Goal: Task Accomplishment & Management: Use online tool/utility

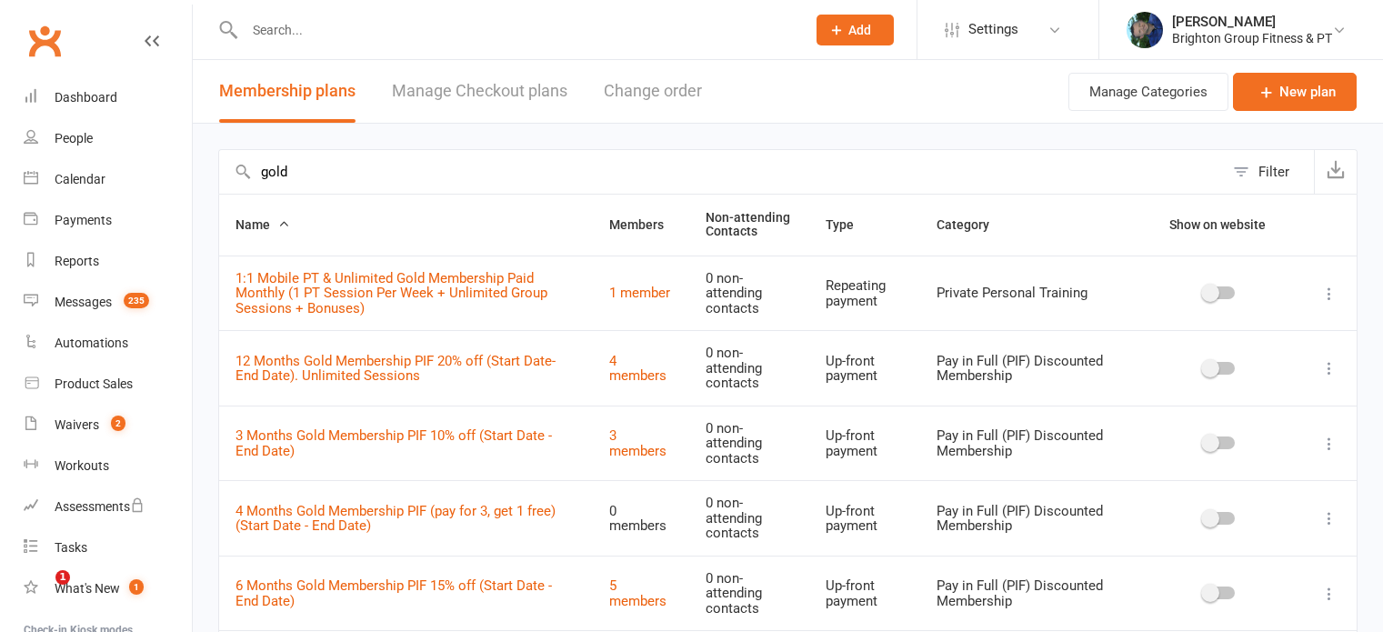
select select "100"
click at [295, 25] on input "text" at bounding box center [516, 29] width 554 height 25
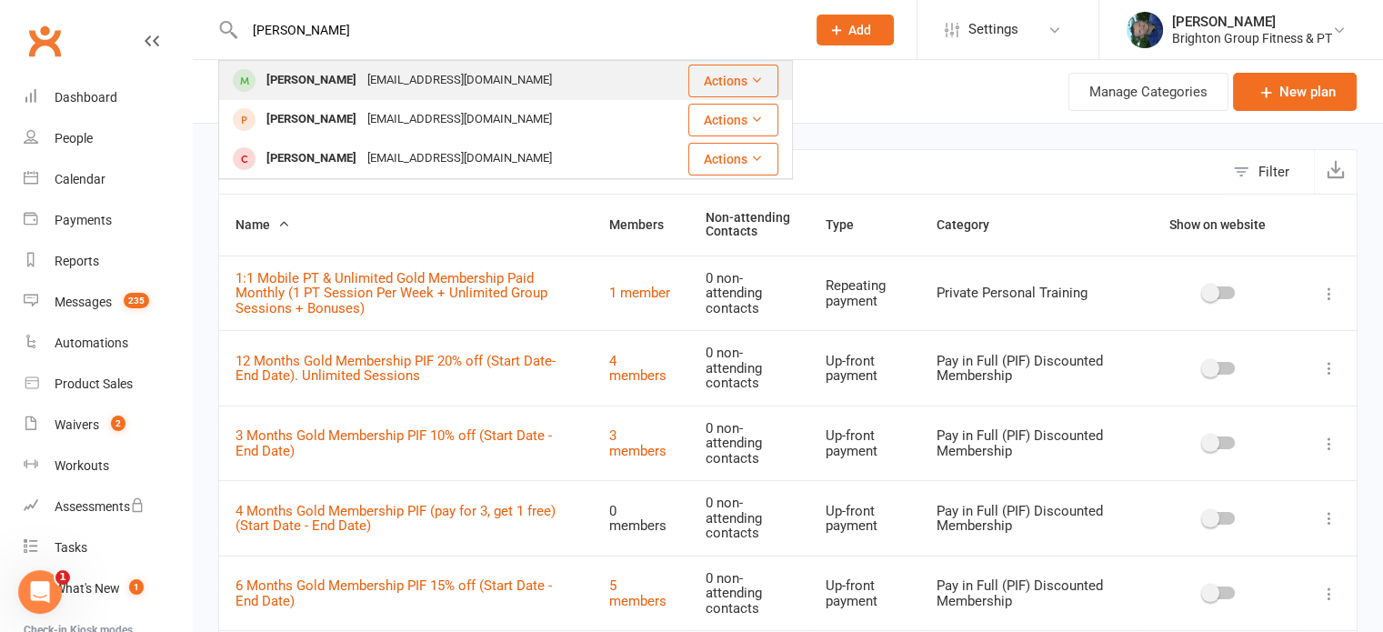
type input "[PERSON_NAME]"
click at [362, 77] on div "[EMAIL_ADDRESS][DOMAIN_NAME]" at bounding box center [460, 80] width 196 height 26
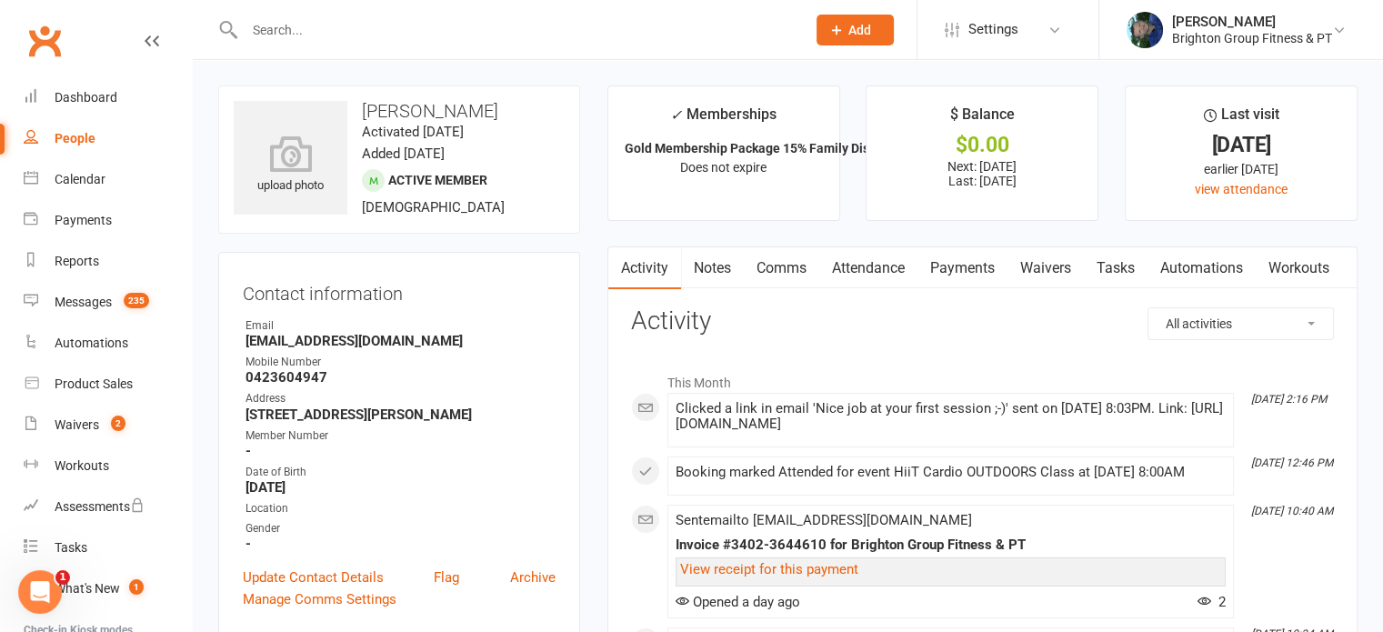
click at [1212, 265] on link "Automations" at bounding box center [1202, 268] width 108 height 42
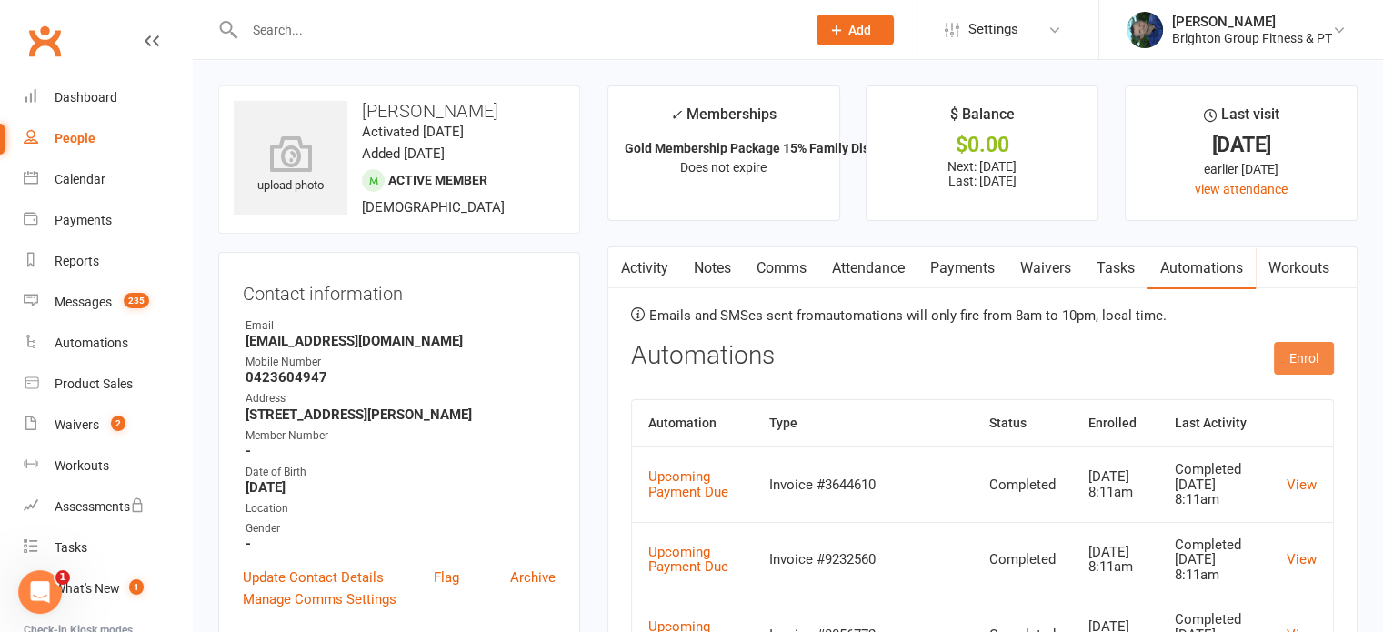
click at [1306, 349] on button "Enrol" at bounding box center [1304, 358] width 60 height 33
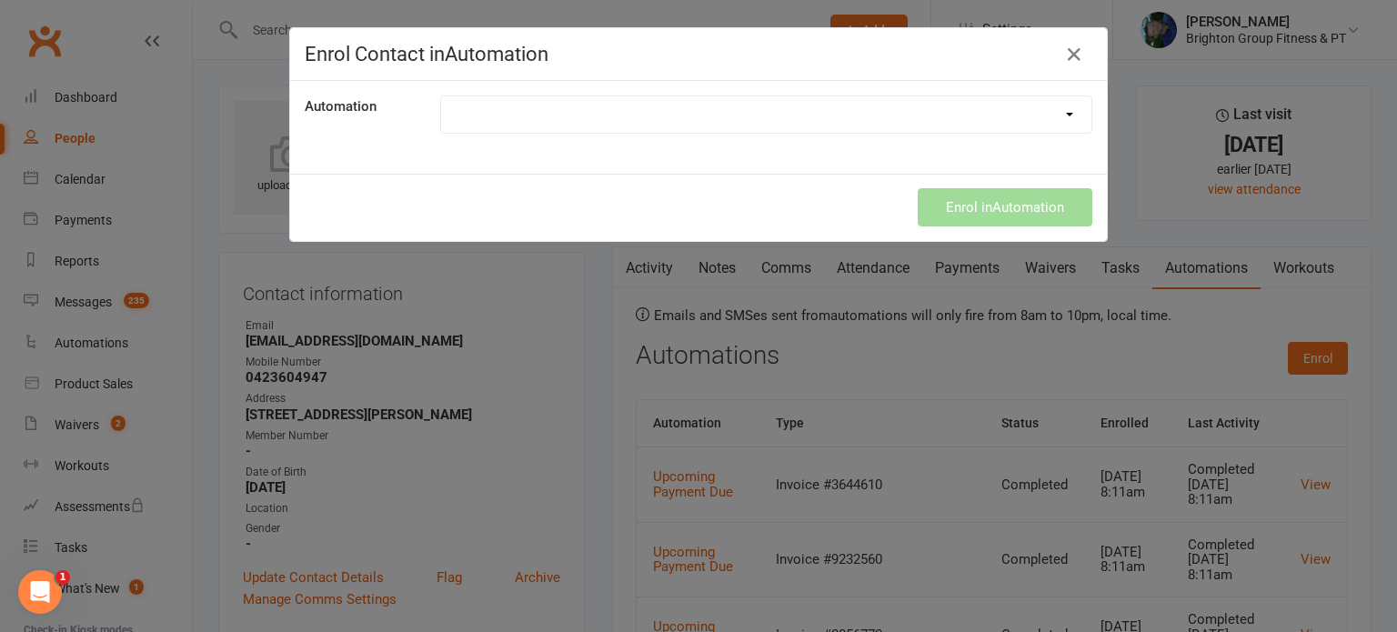
click at [666, 133] on div "Automation Booking Link Instructions Booking Link (Yoga Only) Credit Card Expir…" at bounding box center [698, 127] width 817 height 93
click at [665, 123] on select "Booking Link Instructions Booking Link (Yoga Only) Credit Card Expiry End of Su…" at bounding box center [766, 114] width 650 height 36
select select "553"
click at [441, 96] on select "Booking Link Instructions Booking Link (Yoga Only) Credit Card Expiry End of Su…" at bounding box center [766, 114] width 650 height 36
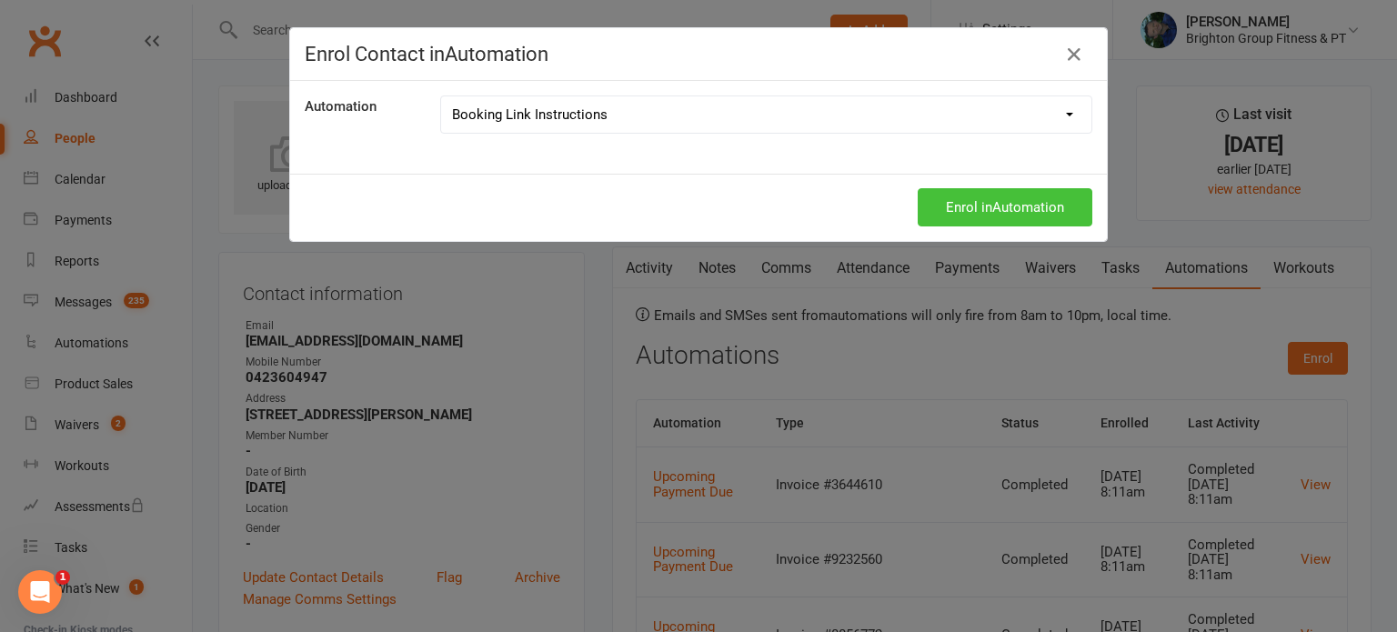
click at [975, 225] on button "Enrol in Automation" at bounding box center [1005, 207] width 175 height 38
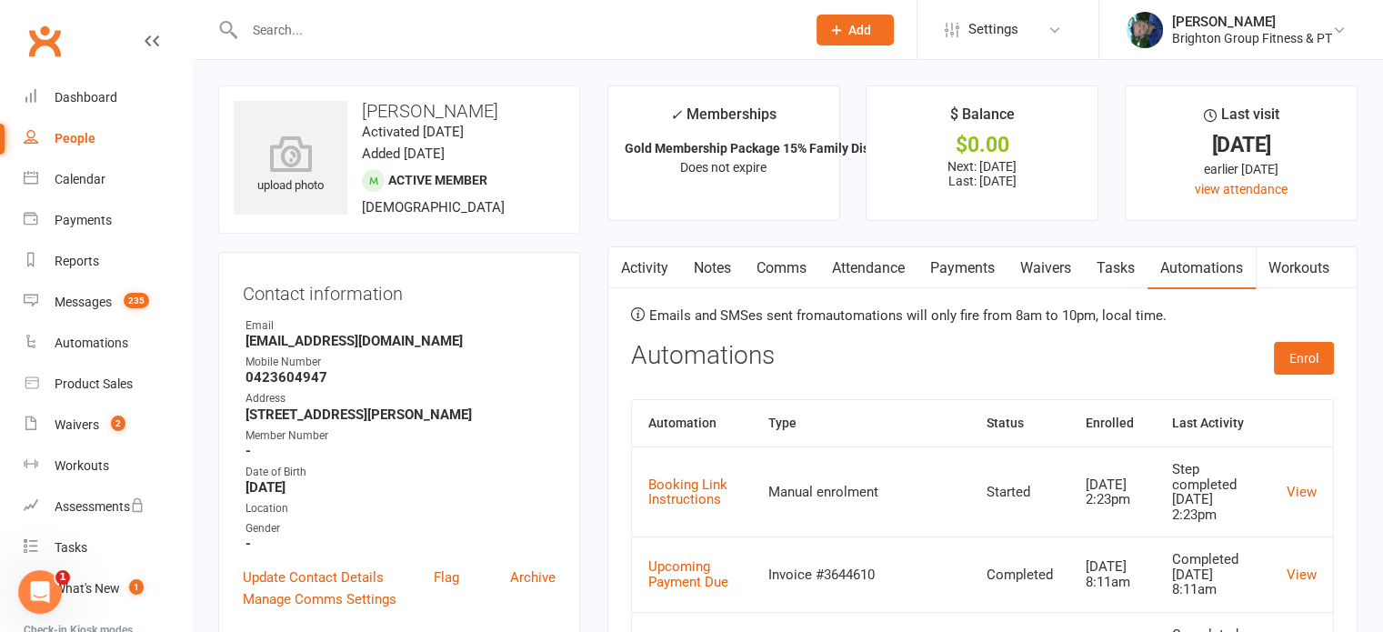
click at [654, 265] on link "Activity" at bounding box center [645, 268] width 73 height 42
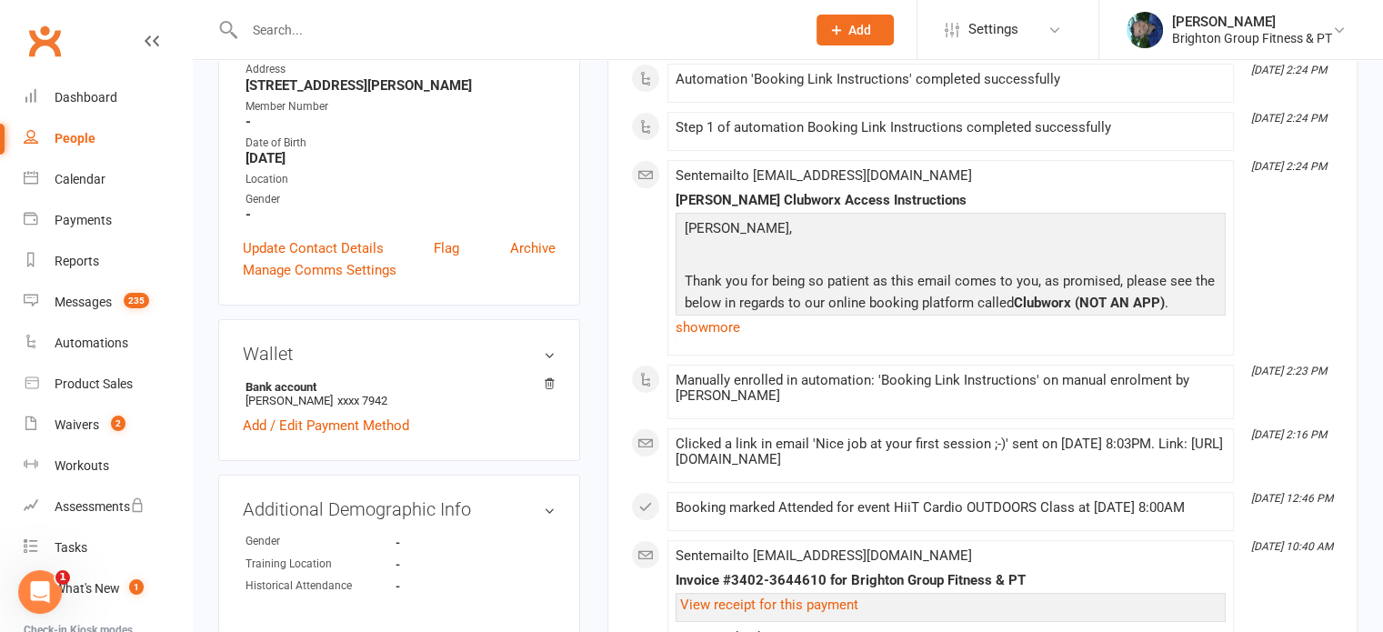
scroll to position [327, 0]
click at [721, 330] on link "show more" at bounding box center [951, 329] width 550 height 25
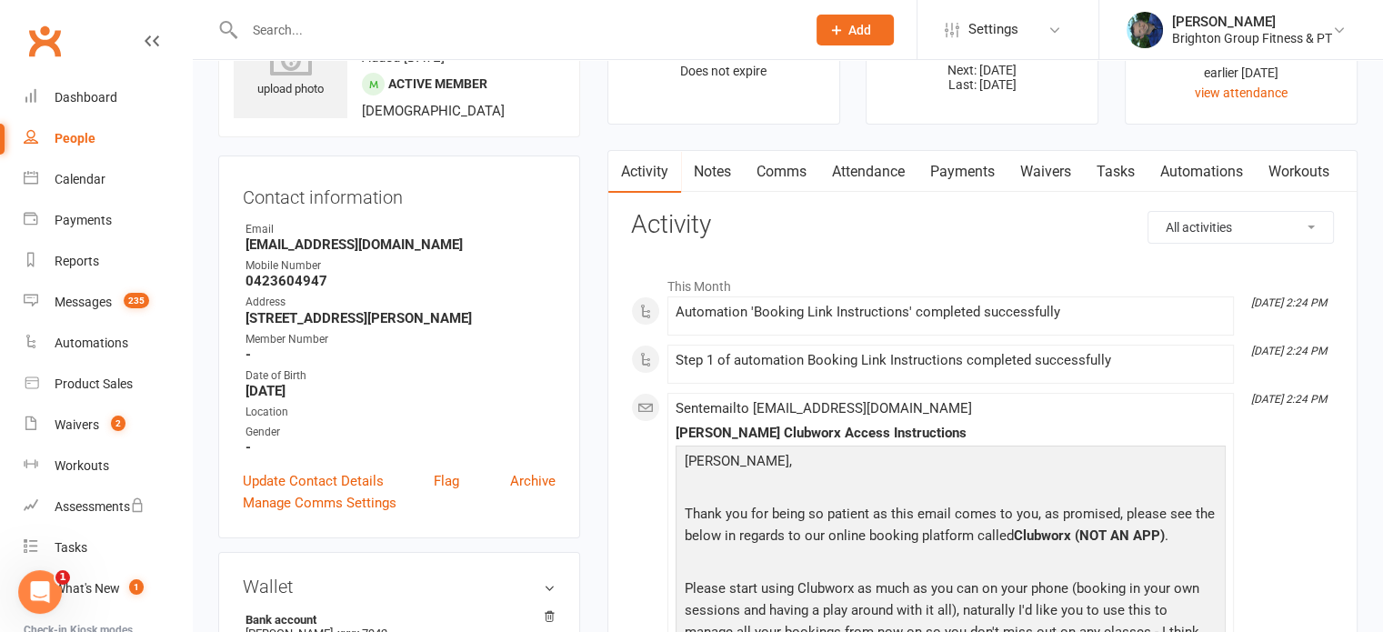
scroll to position [0, 0]
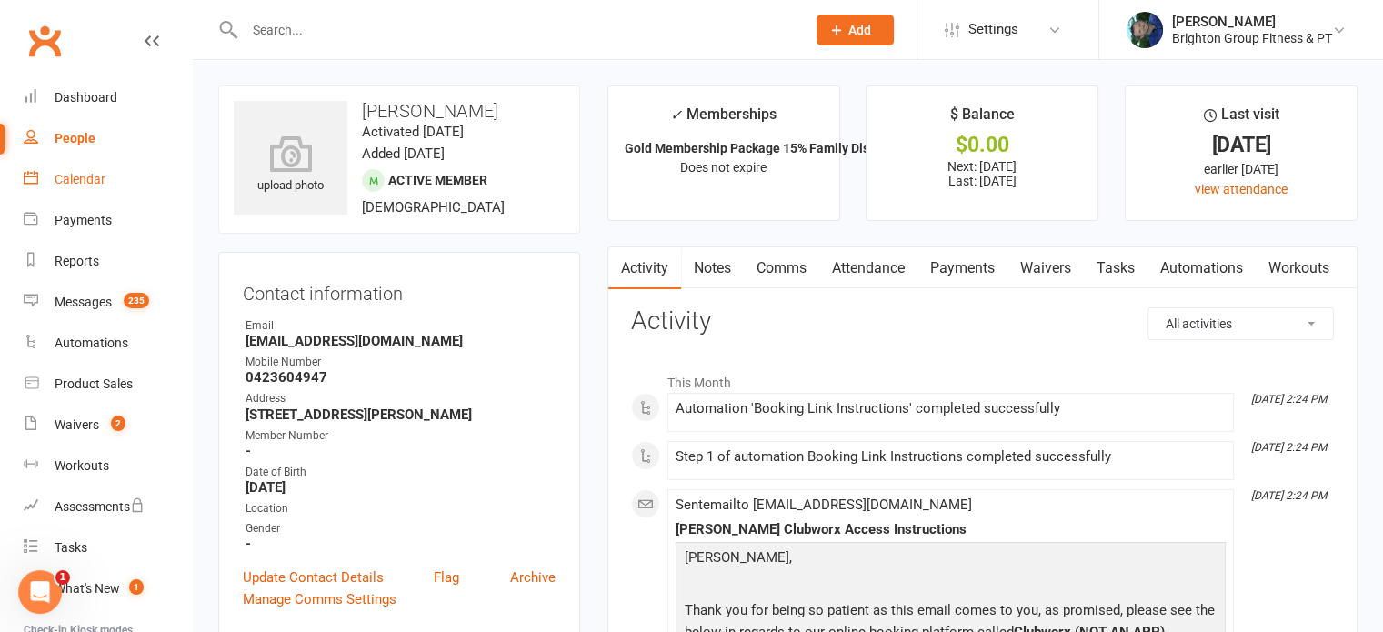
click at [74, 174] on div "Calendar" at bounding box center [80, 179] width 51 height 15
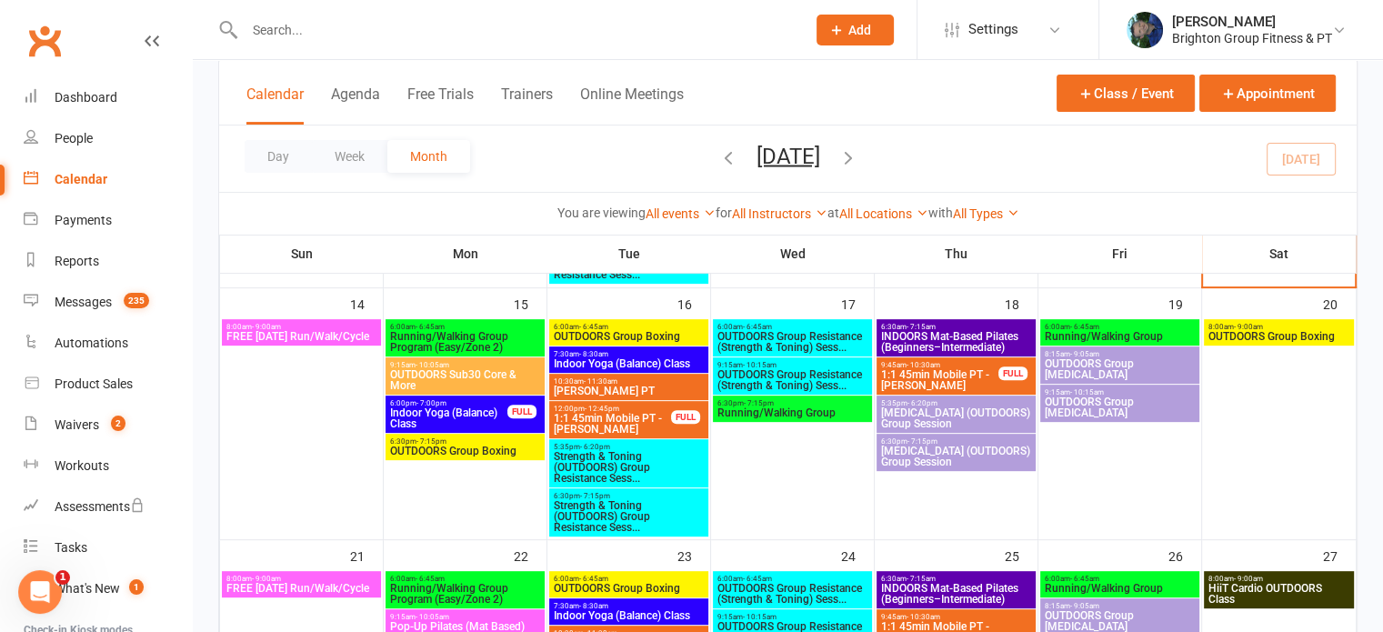
scroll to position [606, 0]
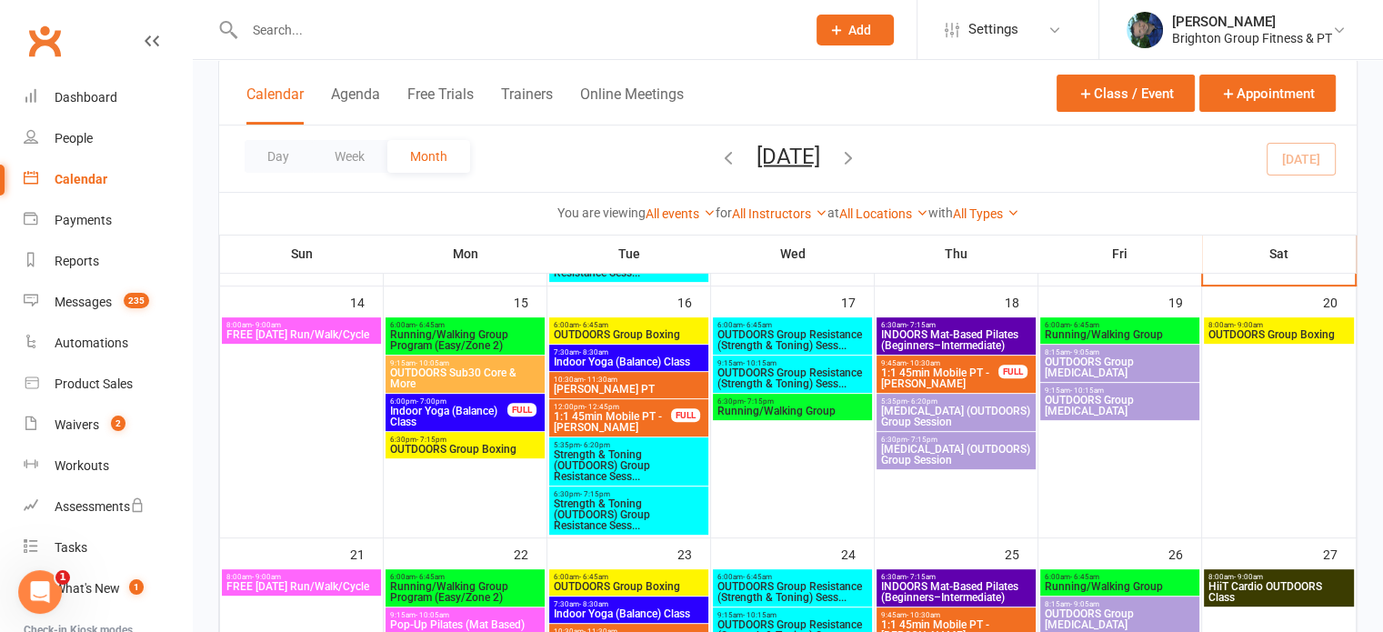
click at [469, 414] on span "Indoor Yoga (Balance) Class" at bounding box center [448, 417] width 119 height 22
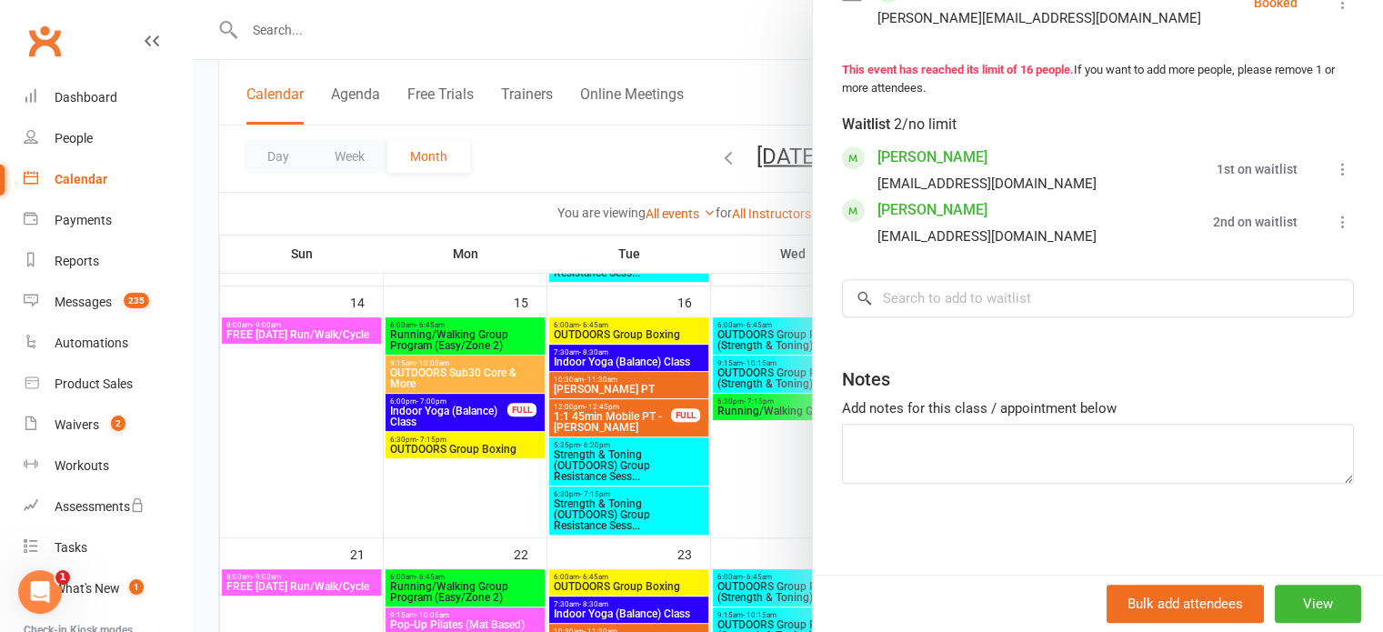
scroll to position [0, 0]
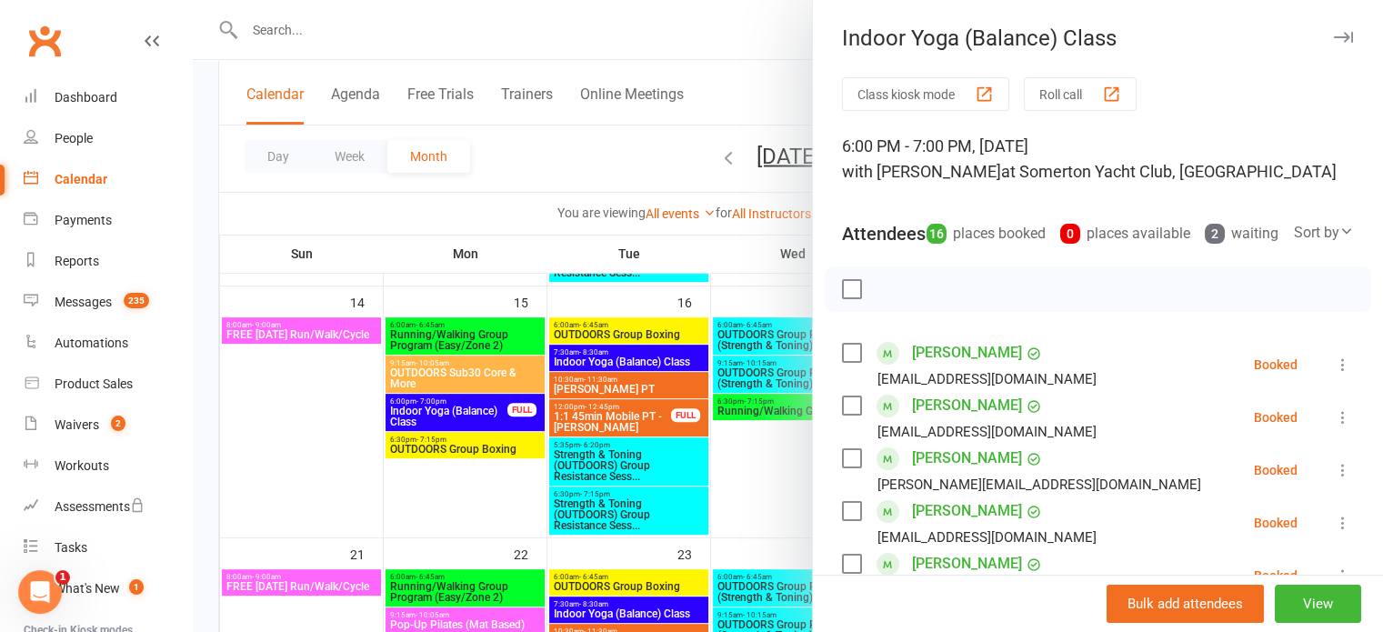
click at [458, 483] on div at bounding box center [788, 316] width 1191 height 632
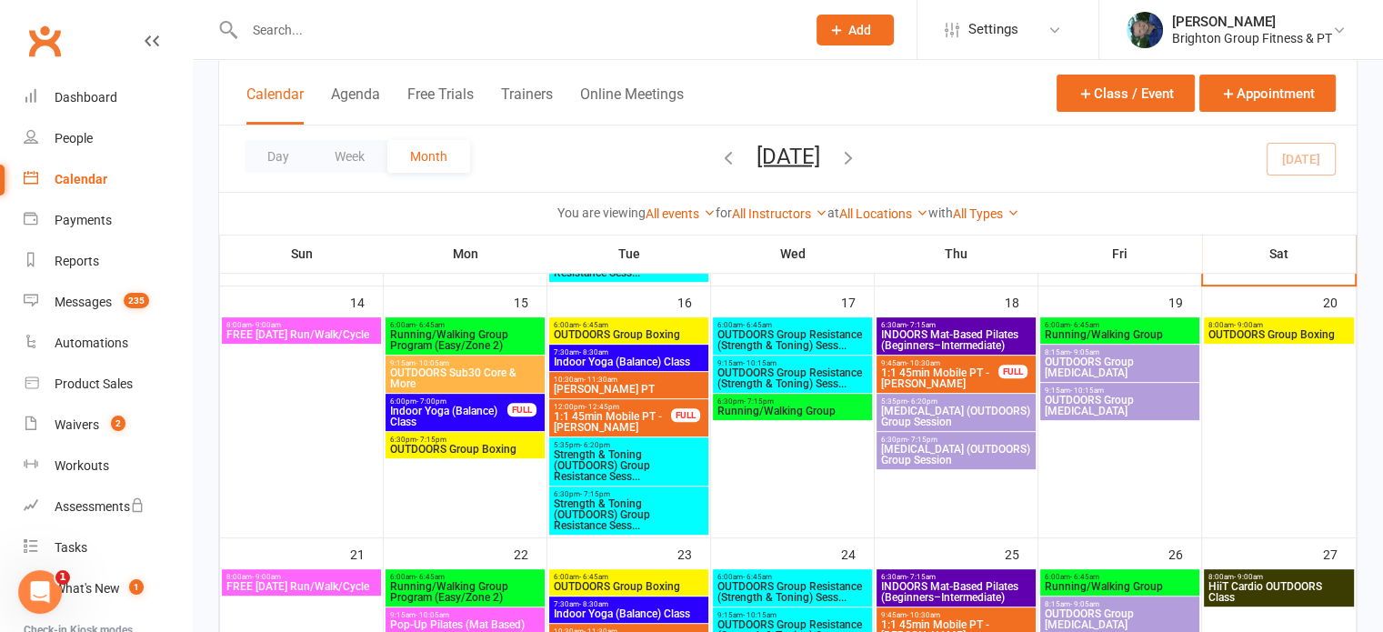
click at [972, 325] on span "6:30am - 7:15am" at bounding box center [956, 325] width 152 height 8
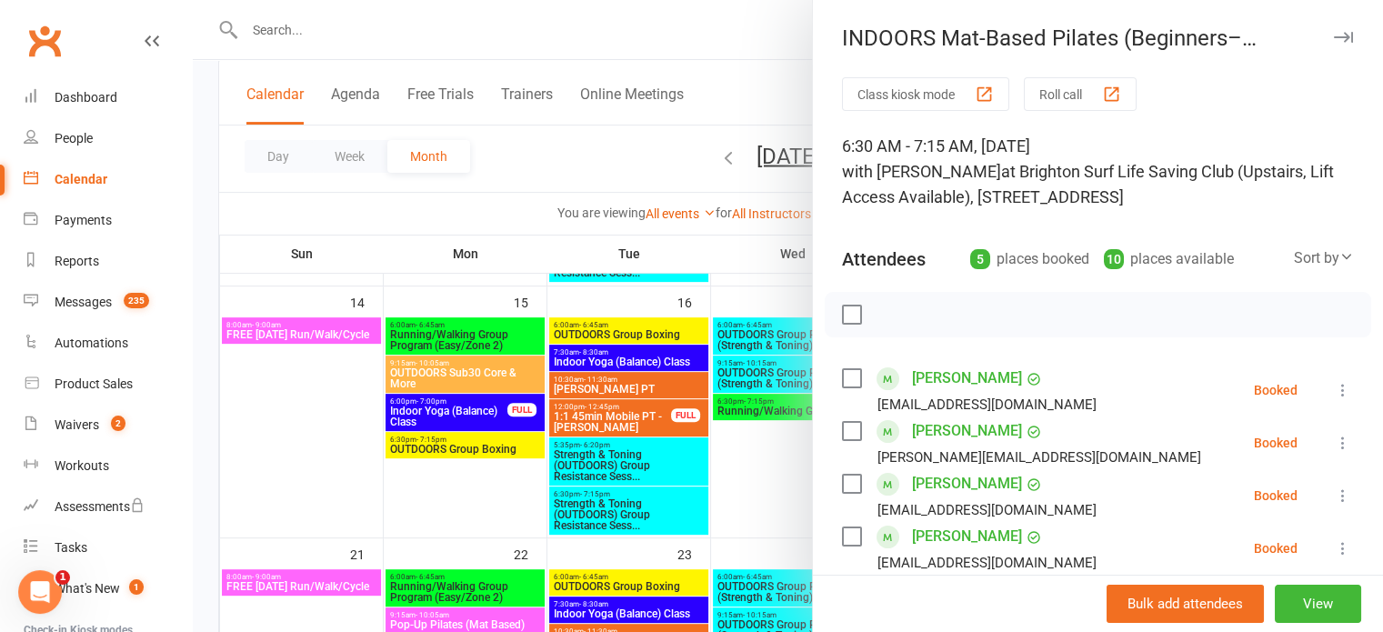
click at [719, 529] on div at bounding box center [788, 316] width 1191 height 632
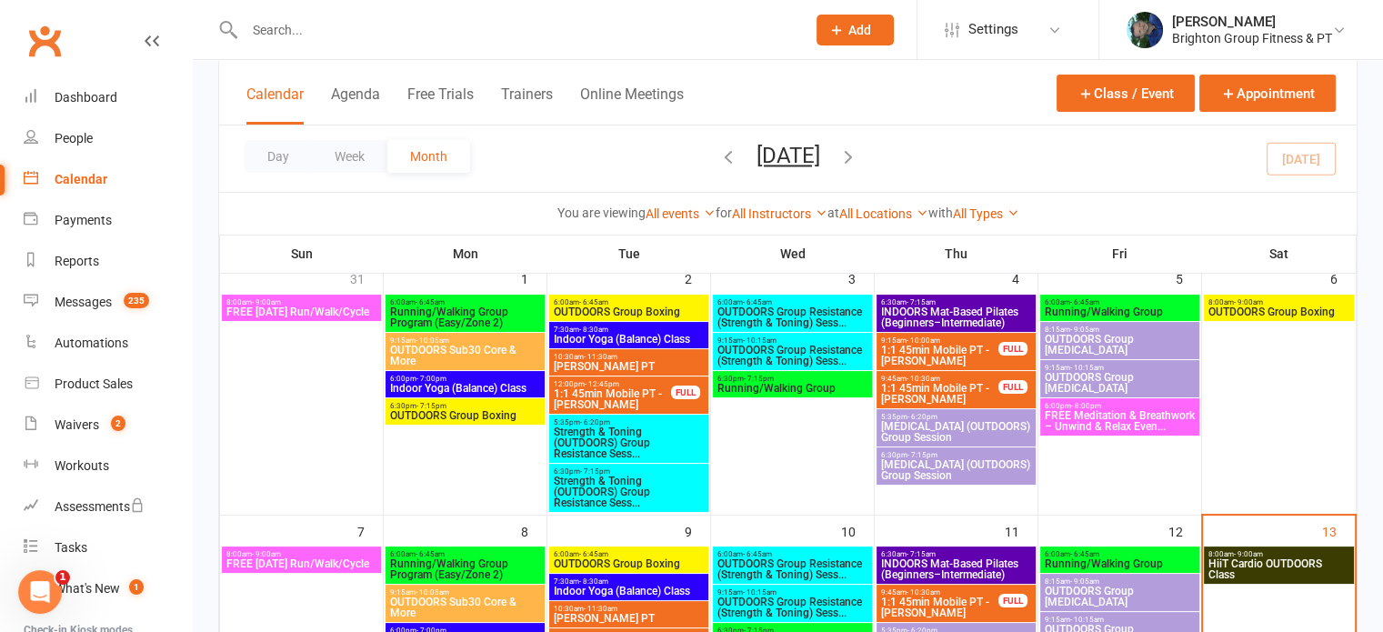
scroll to position [123, 0]
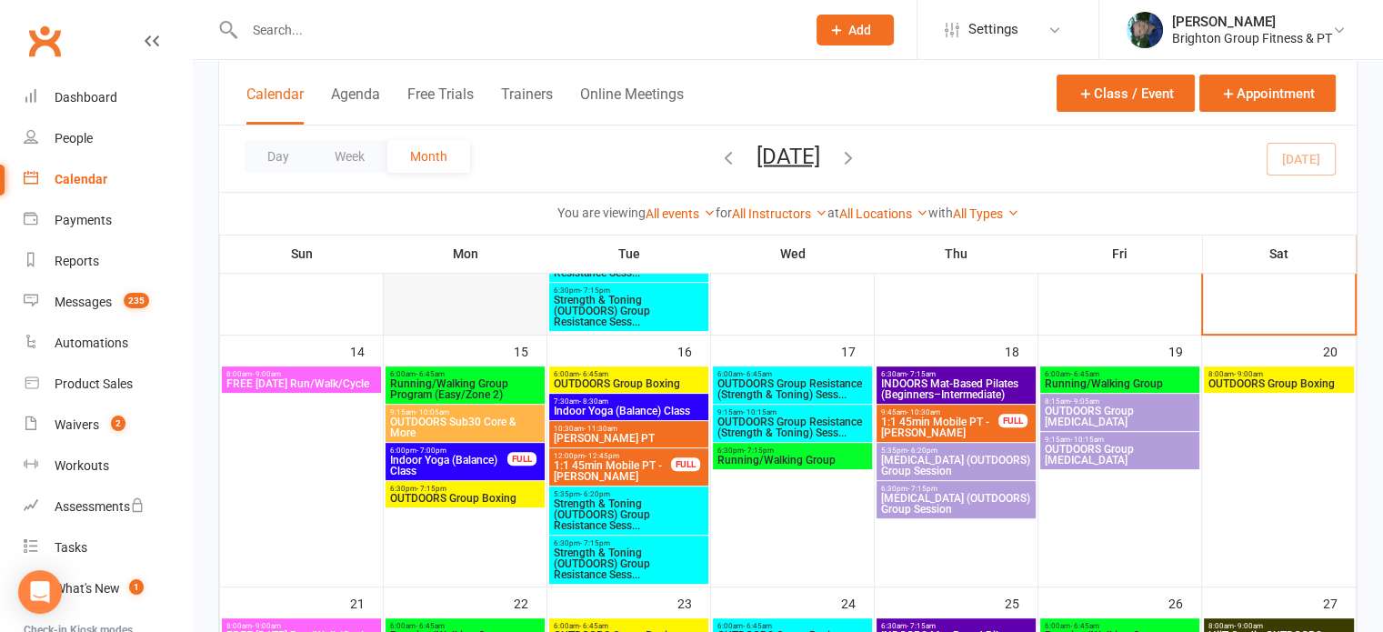
scroll to position [560, 0]
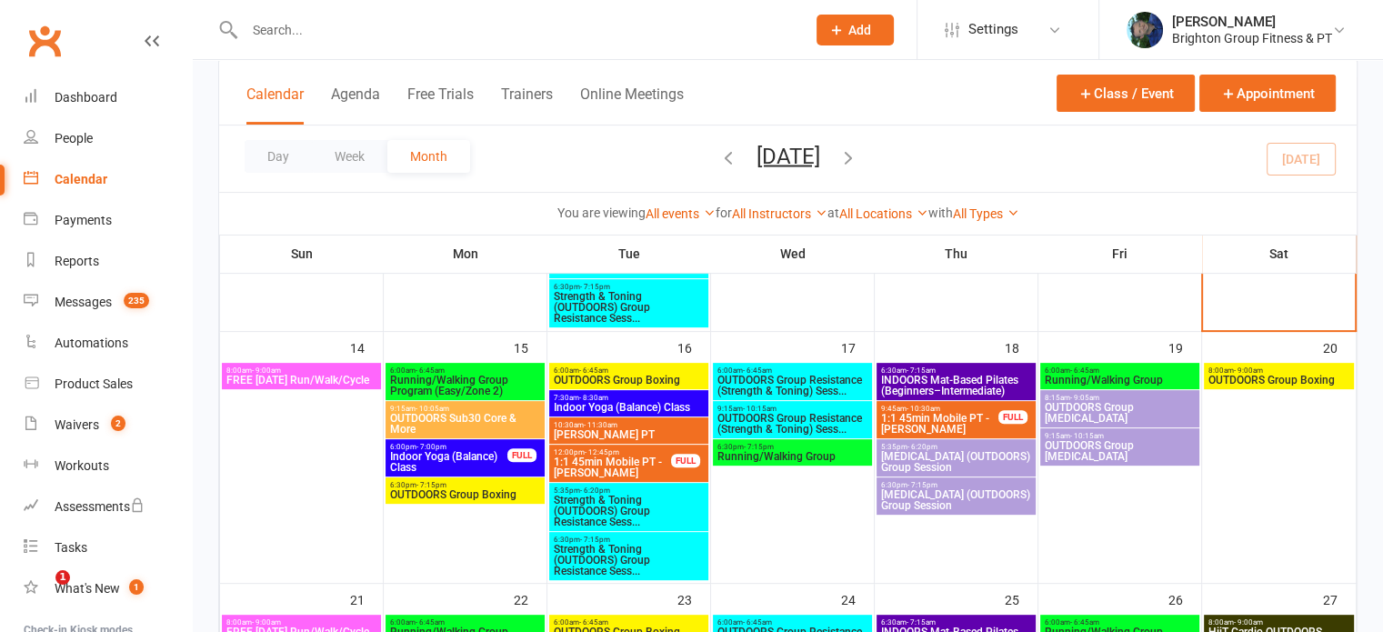
click at [602, 397] on span "- 8:30am" at bounding box center [593, 398] width 29 height 8
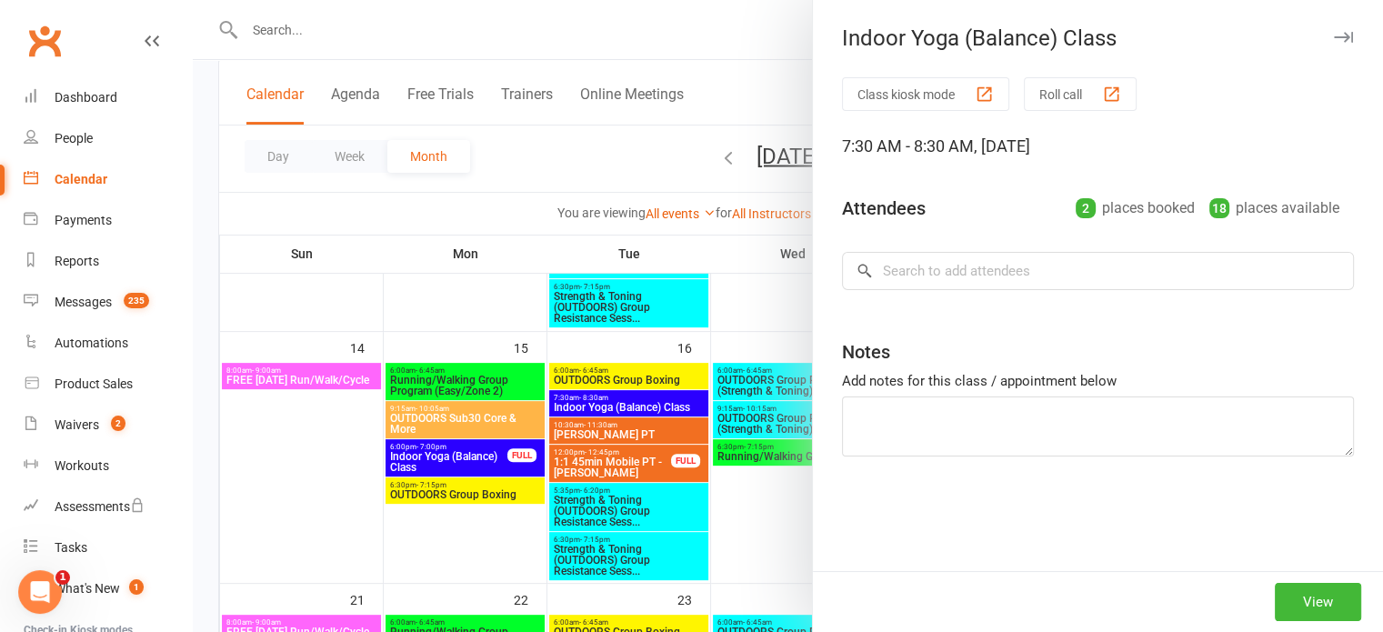
scroll to position [0, 0]
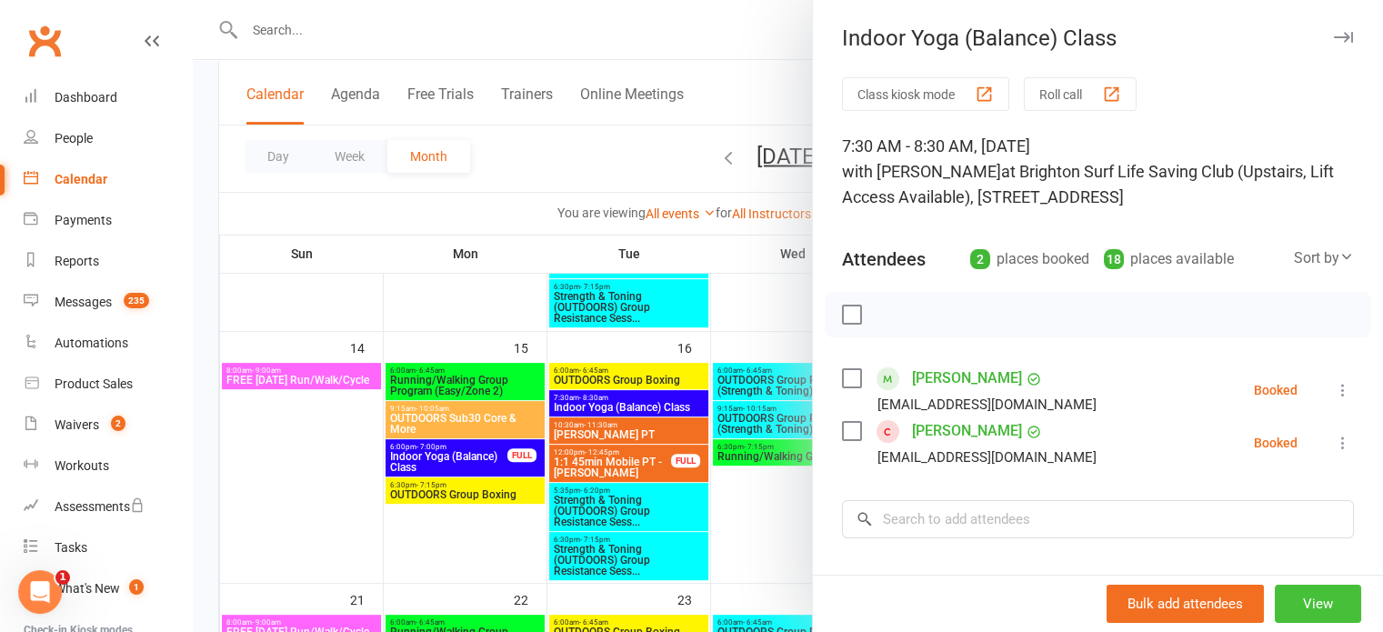
click at [1295, 602] on button "View" at bounding box center [1318, 604] width 86 height 38
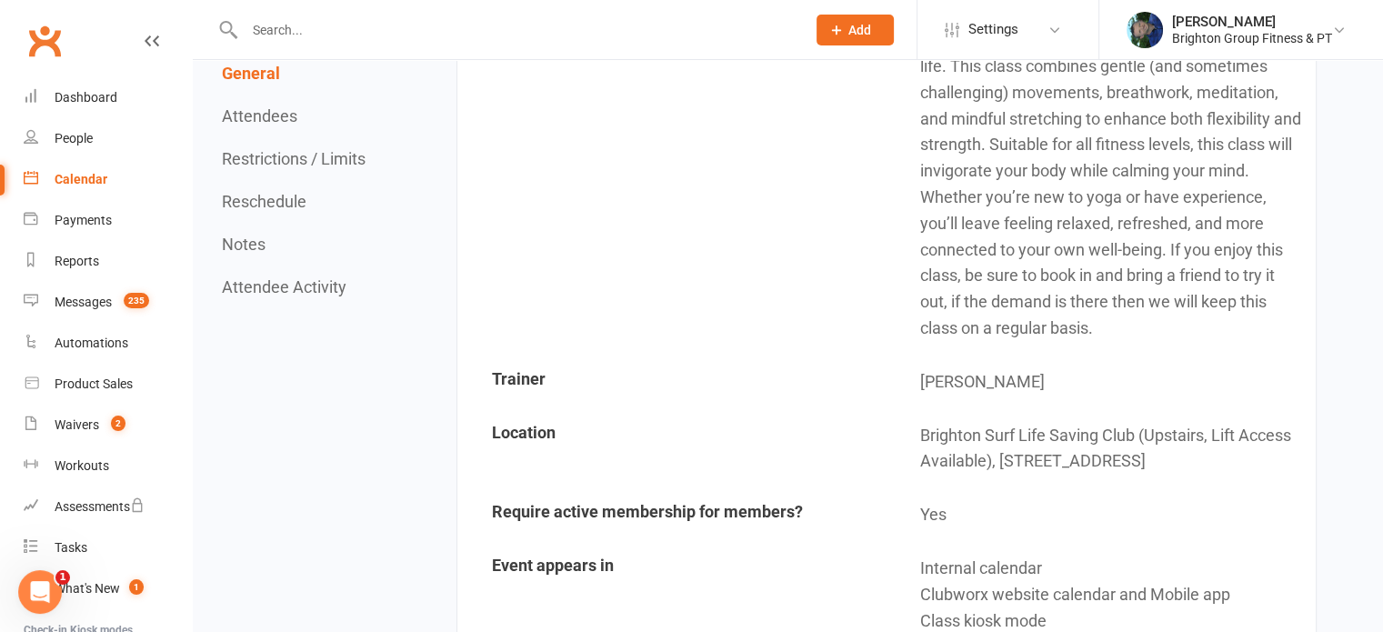
scroll to position [656, 0]
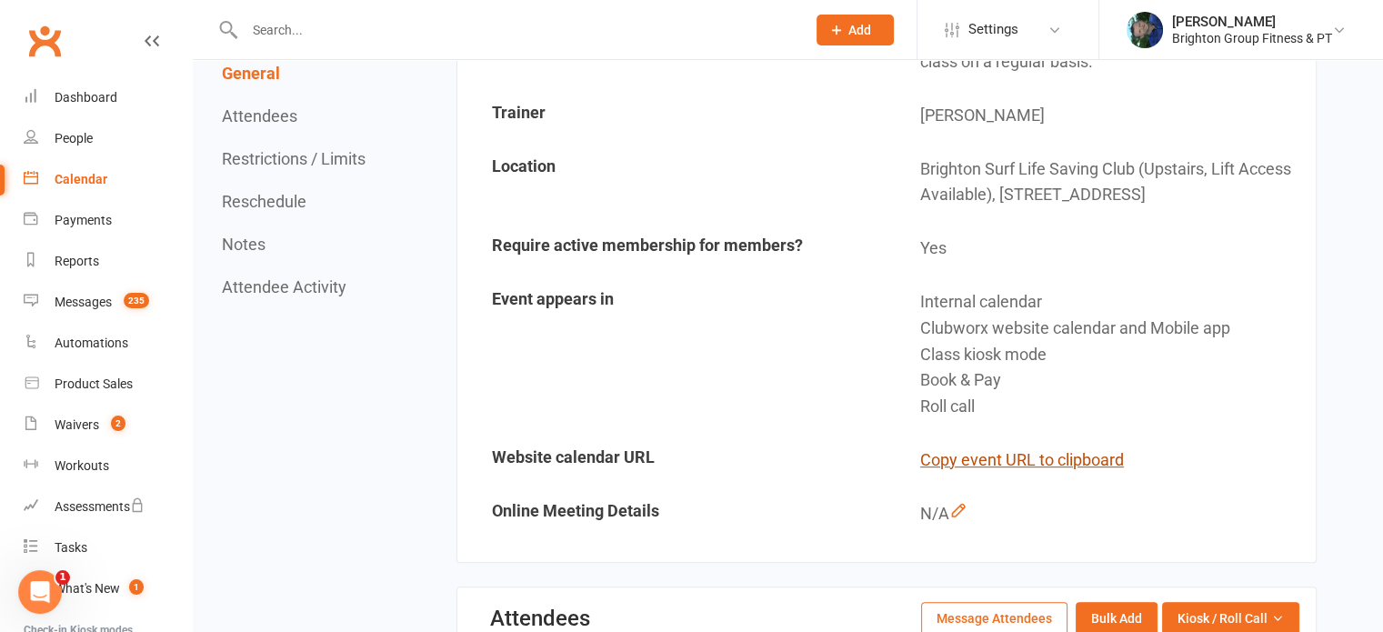
click at [984, 454] on button "Copy event URL to clipboard" at bounding box center [1022, 461] width 204 height 26
